Goal: Transaction & Acquisition: Obtain resource

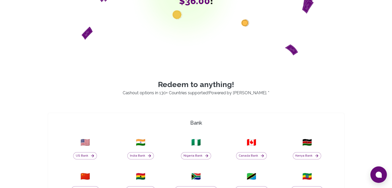
scroll to position [129, 0]
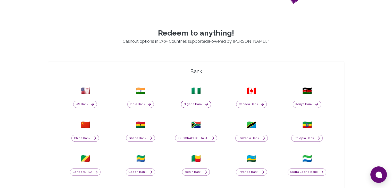
click at [197, 106] on button "Nigeria Bank" at bounding box center [196, 104] width 30 height 7
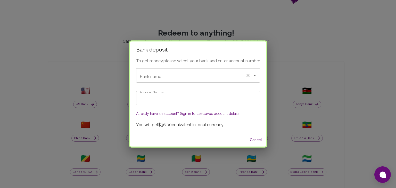
click at [171, 77] on input "Bank name" at bounding box center [190, 76] width 105 height 10
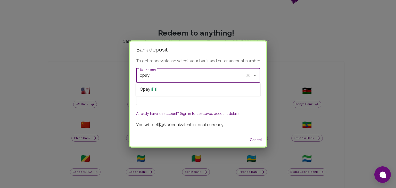
click at [170, 93] on li "Opay 🇳🇬" at bounding box center [198, 89] width 125 height 9
type input "Opay"
click at [170, 96] on input "Account Number" at bounding box center [198, 98] width 124 height 14
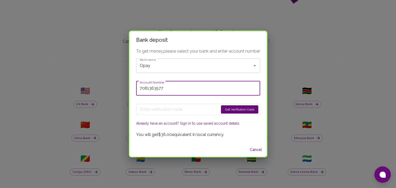
type input "7081363577"
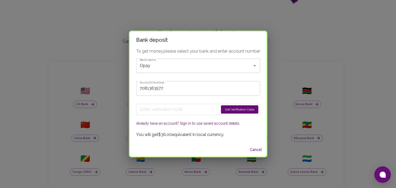
click at [233, 109] on button "Get Verification Code" at bounding box center [239, 109] width 37 height 8
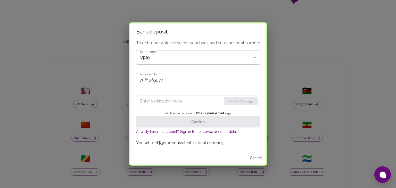
click at [178, 100] on input "Enter verification code" at bounding box center [181, 101] width 82 height 8
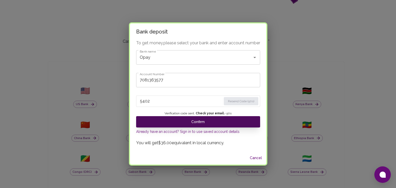
type input "5402"
click at [228, 121] on button "Confirm" at bounding box center [198, 121] width 124 height 11
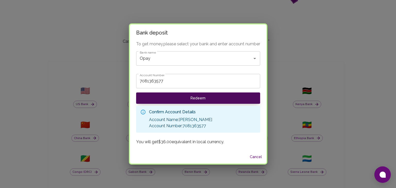
click at [207, 98] on button "Redeem" at bounding box center [198, 97] width 124 height 11
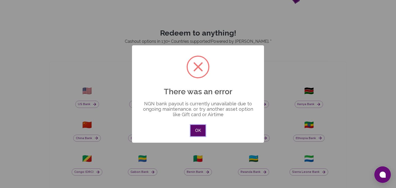
click at [197, 128] on button "OK" at bounding box center [197, 130] width 15 height 11
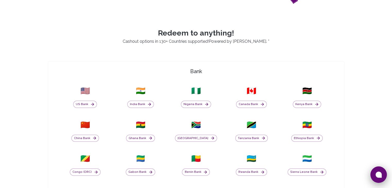
click at [379, 174] on icon at bounding box center [378, 175] width 6 height 6
